Goal: Obtain resource: Download file/media

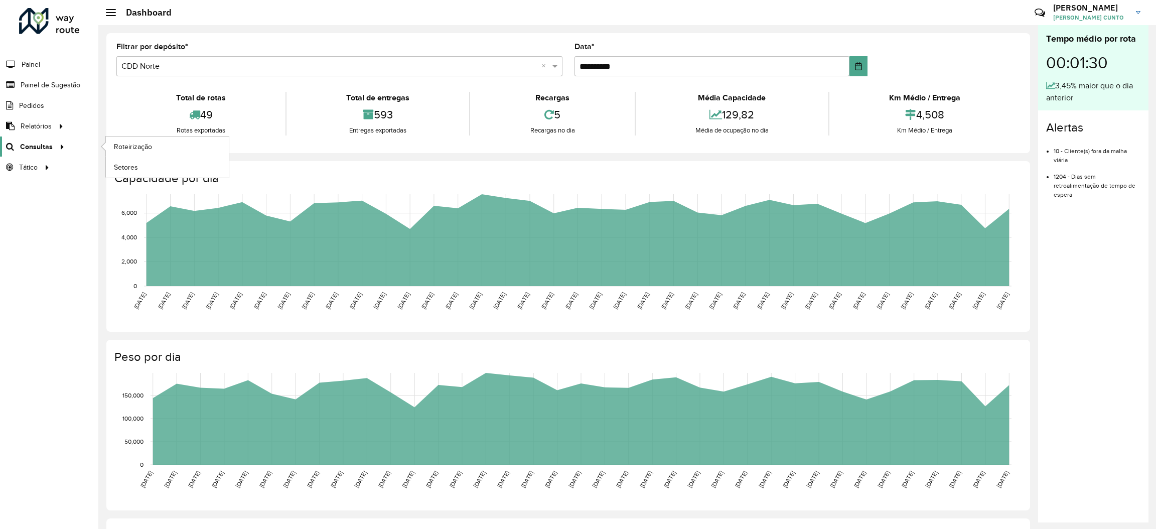
click at [38, 137] on link "Consultas" at bounding box center [34, 146] width 68 height 20
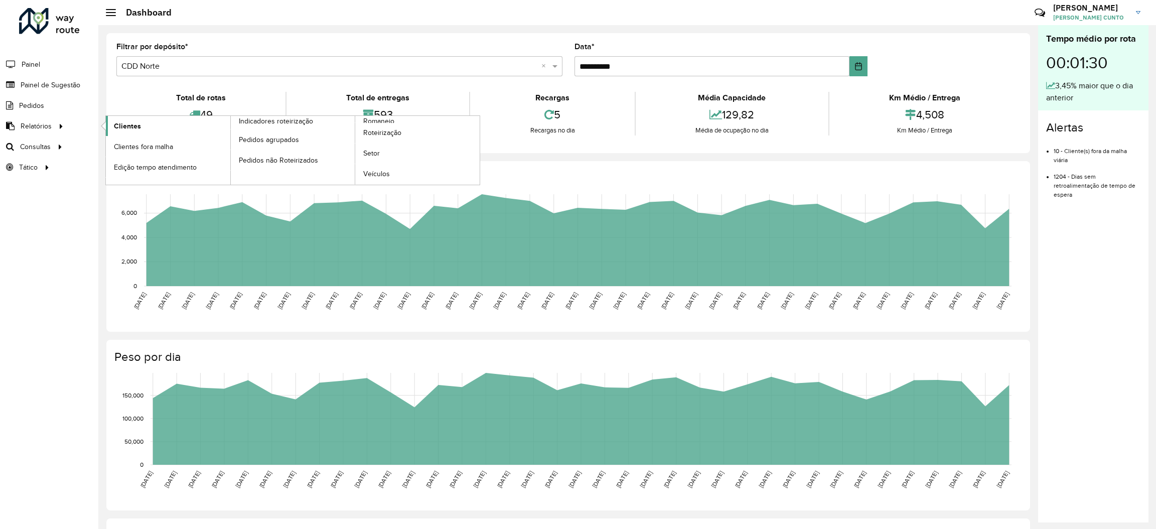
click at [137, 128] on span "Clientes" at bounding box center [127, 126] width 27 height 11
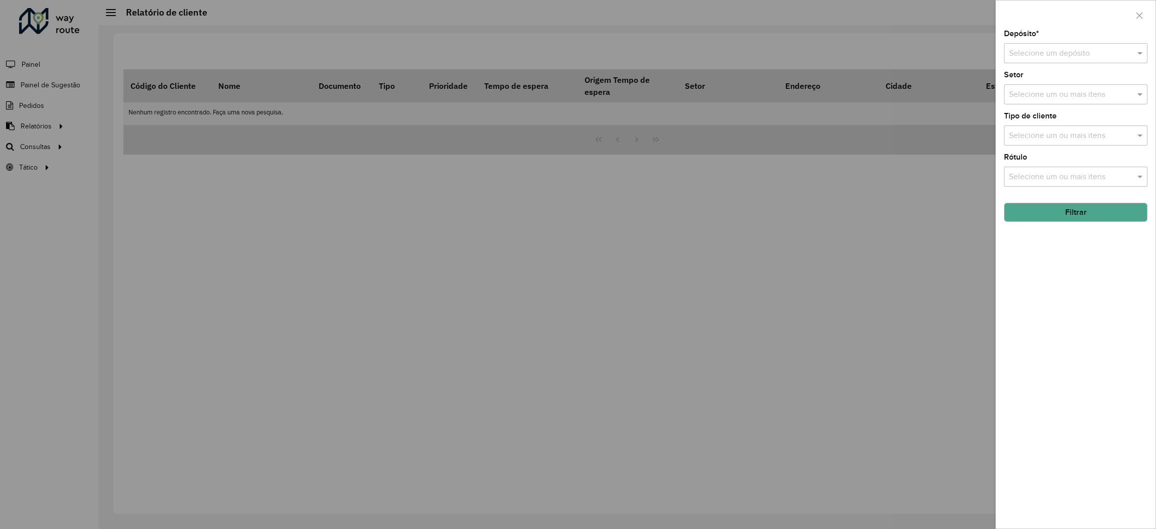
click at [1069, 146] on div "Depósito * Selecione um depósito Setor Selecione um ou mais itens Tipo de clien…" at bounding box center [1076, 279] width 160 height 498
click at [1078, 228] on div "Depósito * Selecione um depósito Setor Selecione um ou mais itens Tipo de clien…" at bounding box center [1076, 279] width 160 height 498
click at [1074, 215] on button "Filtrar" at bounding box center [1075, 212] width 143 height 19
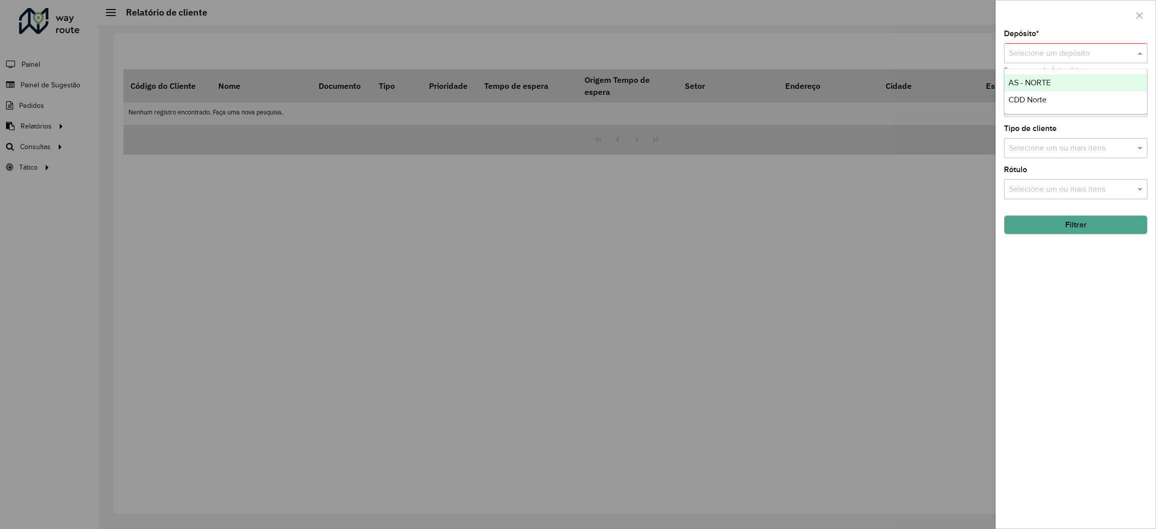
drag, startPoint x: 1075, startPoint y: 60, endPoint x: 1072, endPoint y: 88, distance: 28.8
click at [1075, 62] on div "Selecione um depósito" at bounding box center [1075, 53] width 143 height 20
click at [1072, 92] on div "CDD Norte" at bounding box center [1075, 99] width 142 height 17
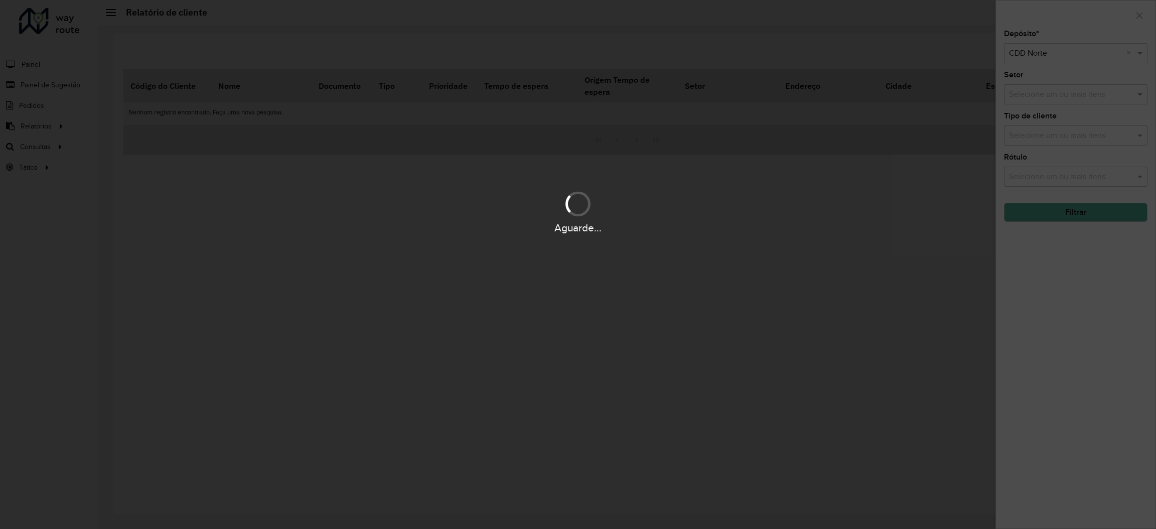
click at [1088, 221] on div "Aguarde..." at bounding box center [578, 228] width 1156 height 16
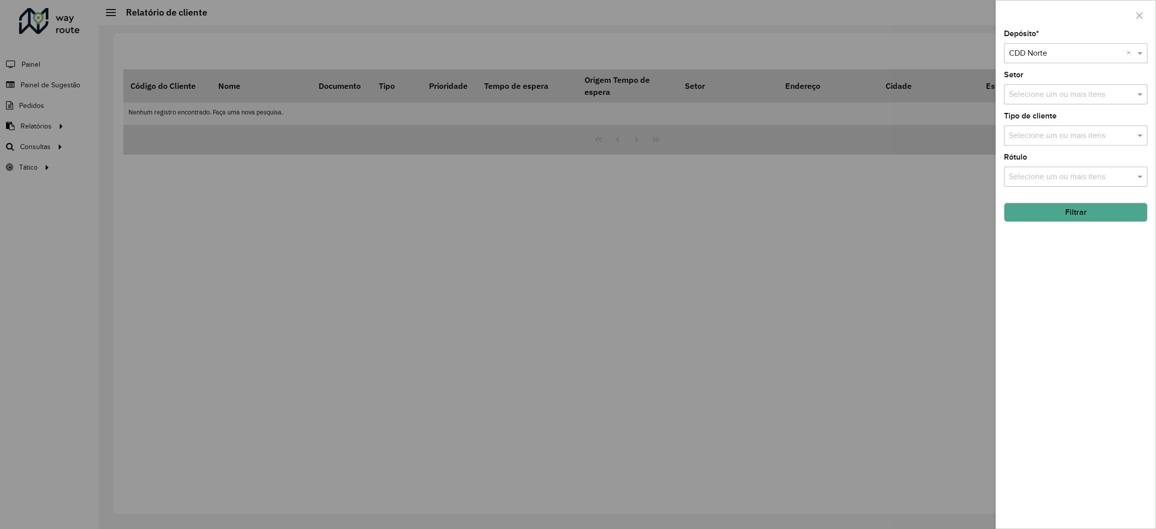
click at [1087, 219] on button "Filtrar" at bounding box center [1075, 212] width 143 height 19
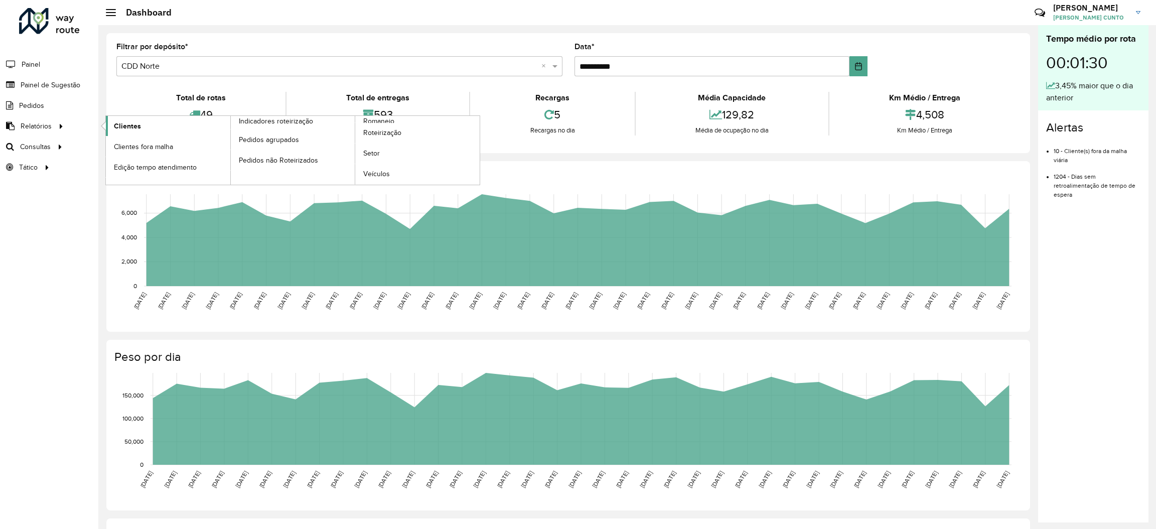
click at [130, 118] on link "Clientes" at bounding box center [168, 126] width 124 height 20
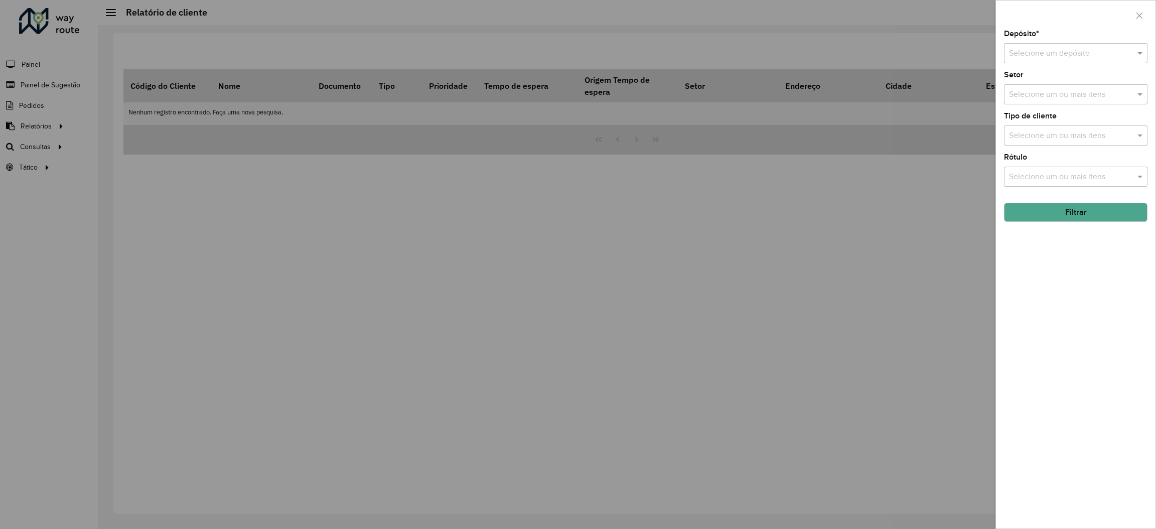
click at [1029, 56] on input "text" at bounding box center [1065, 54] width 113 height 12
click at [1037, 98] on span "CDD Norte" at bounding box center [1027, 99] width 38 height 9
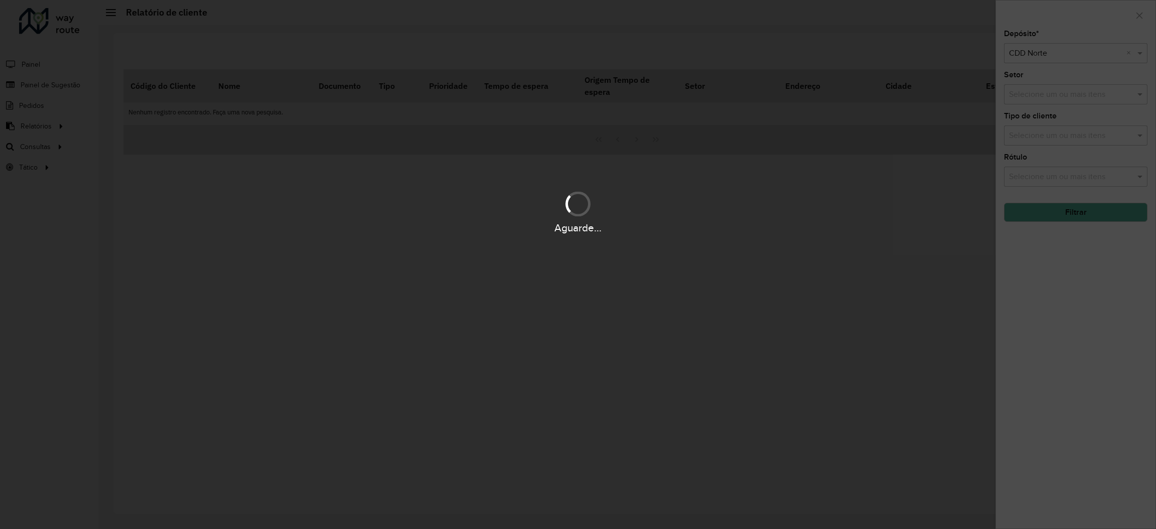
click at [1099, 224] on div "Aguarde..." at bounding box center [578, 228] width 1156 height 16
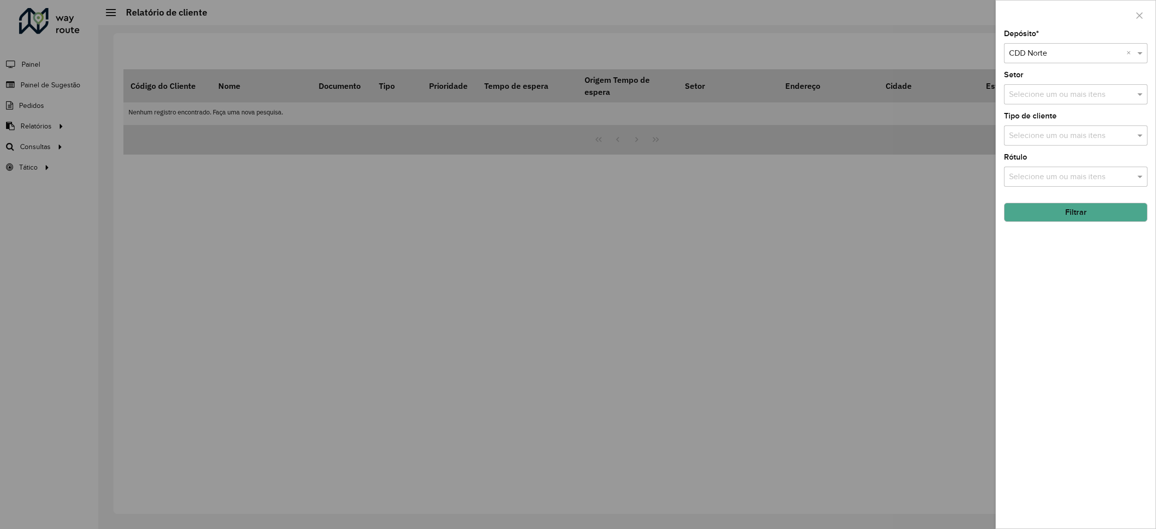
click at [1096, 217] on button "Filtrar" at bounding box center [1075, 212] width 143 height 19
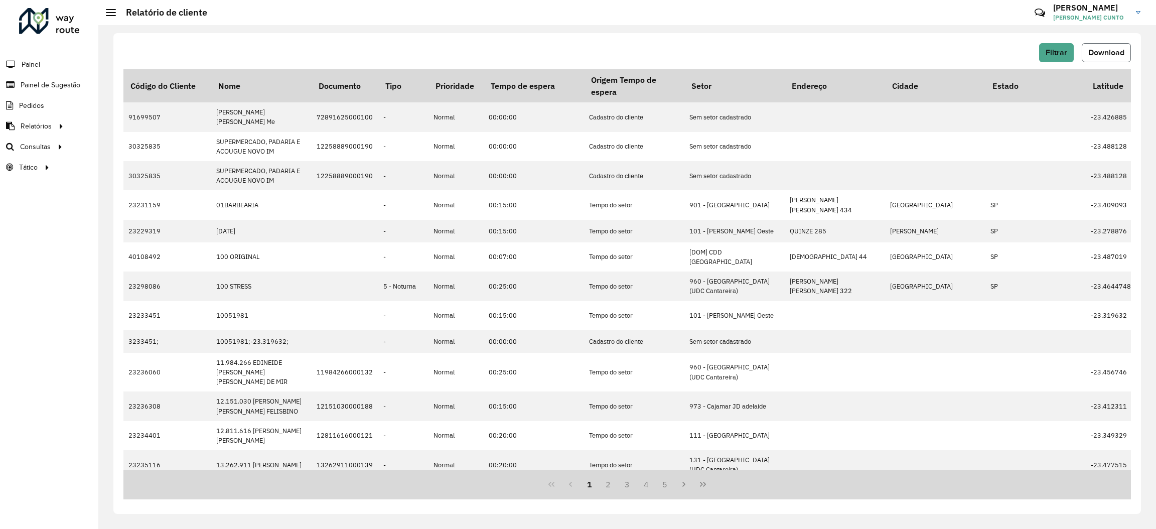
click at [1130, 53] on button "Download" at bounding box center [1106, 52] width 49 height 19
